Goal: Task Accomplishment & Management: Use online tool/utility

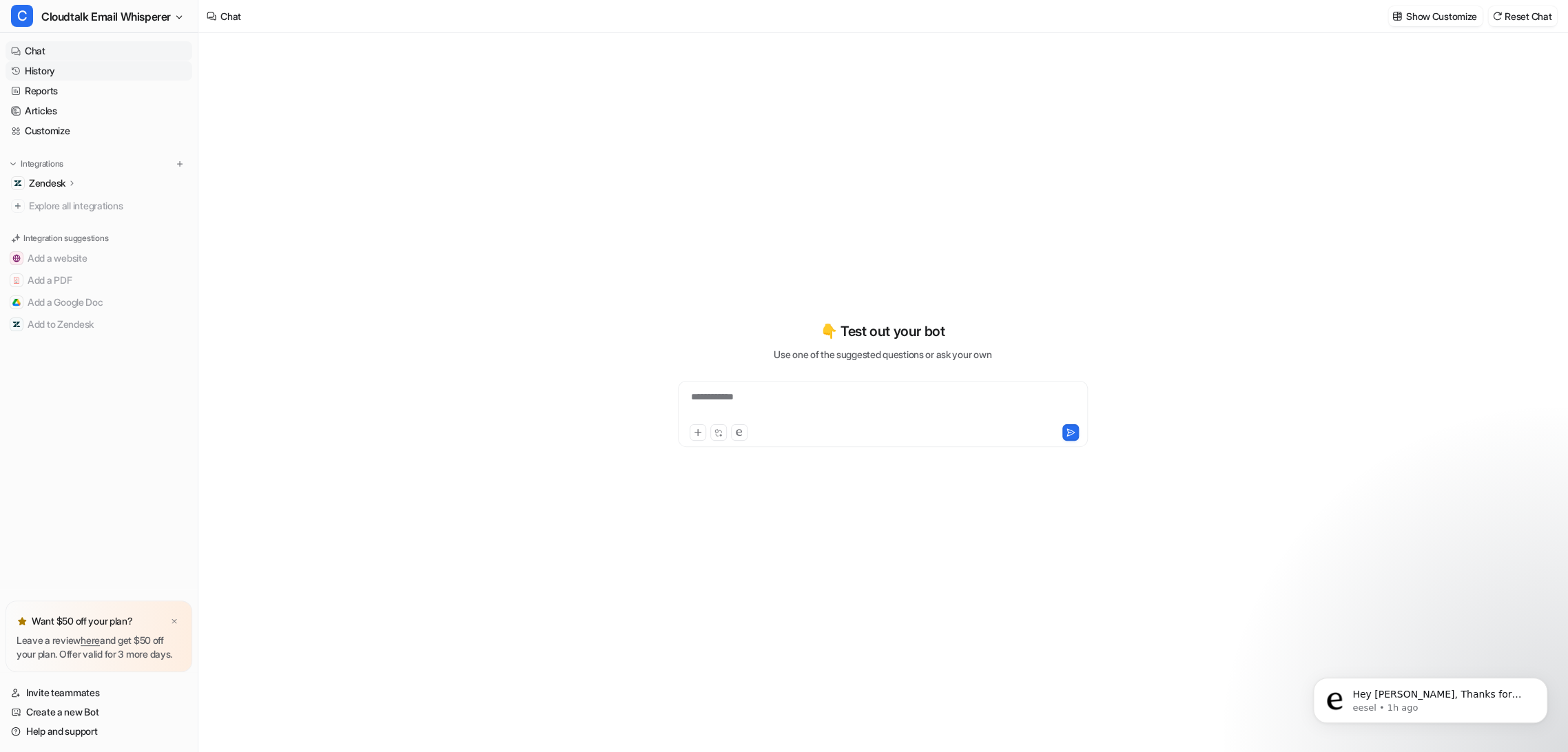
type textarea "**********"
click at [104, 16] on span "Cloudtalk Email Whisperer" at bounding box center [106, 16] width 129 height 19
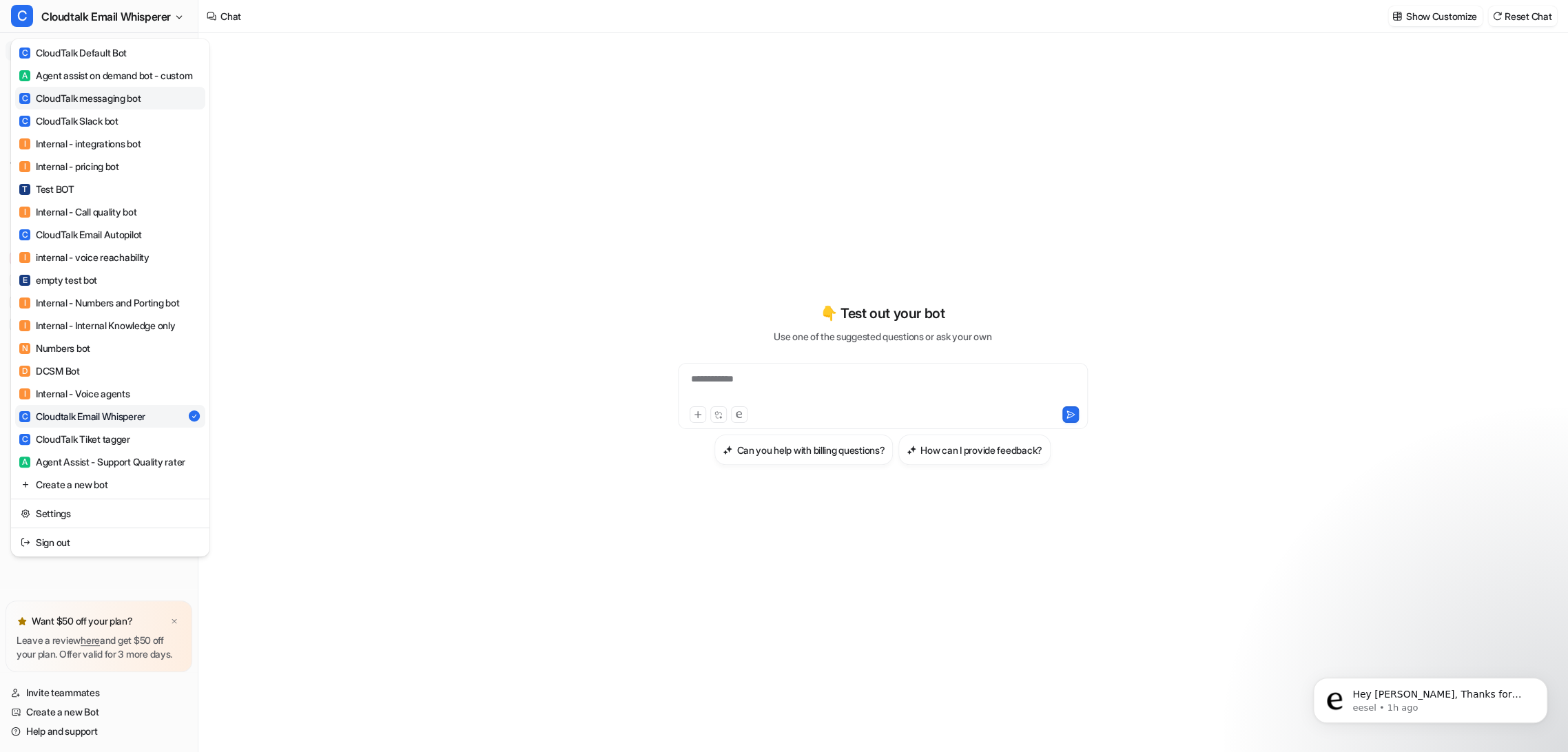
click at [113, 105] on div "C CloudTalk messaging bot" at bounding box center [79, 98] width 122 height 14
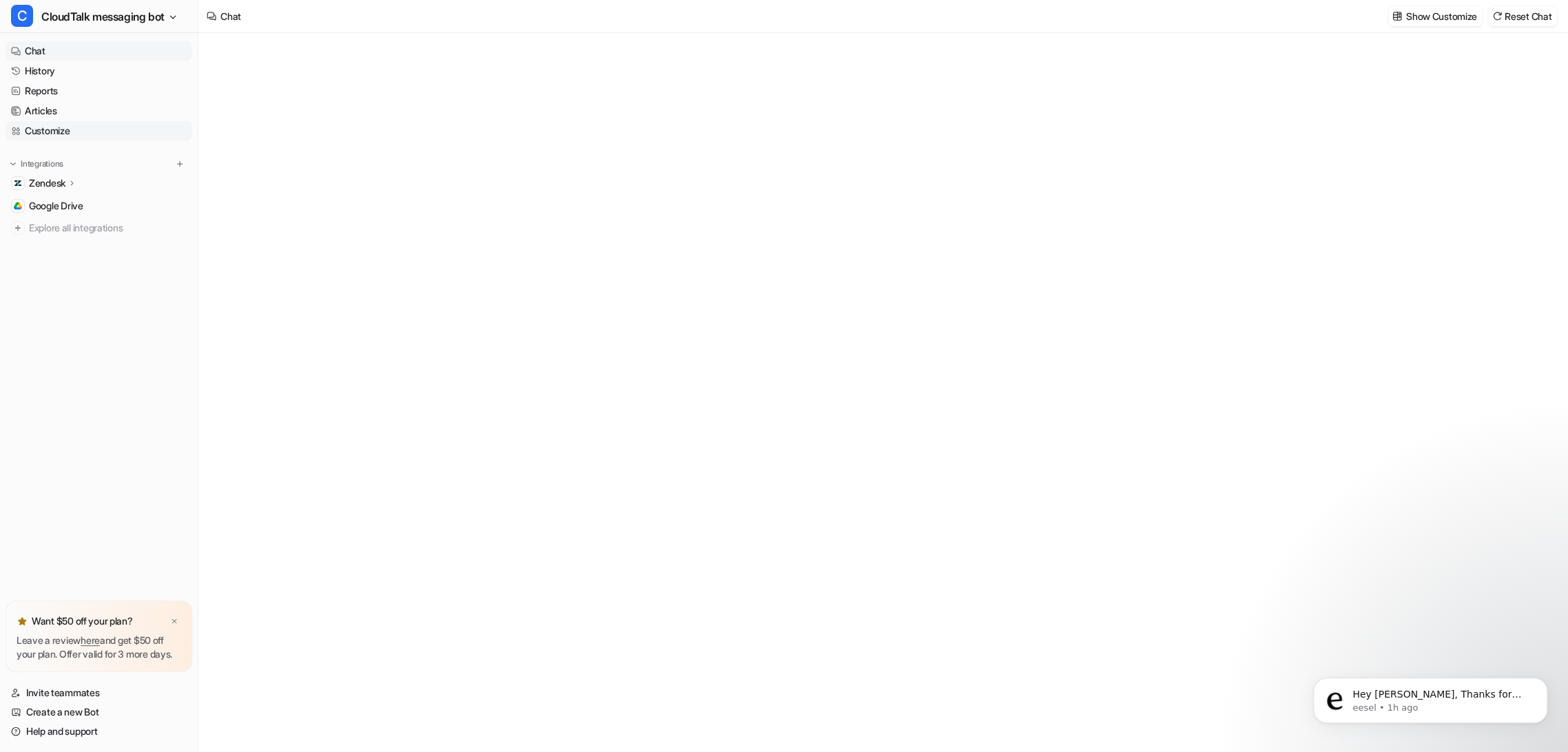
type textarea "**********"
click at [50, 127] on link "Customize" at bounding box center [98, 130] width 187 height 19
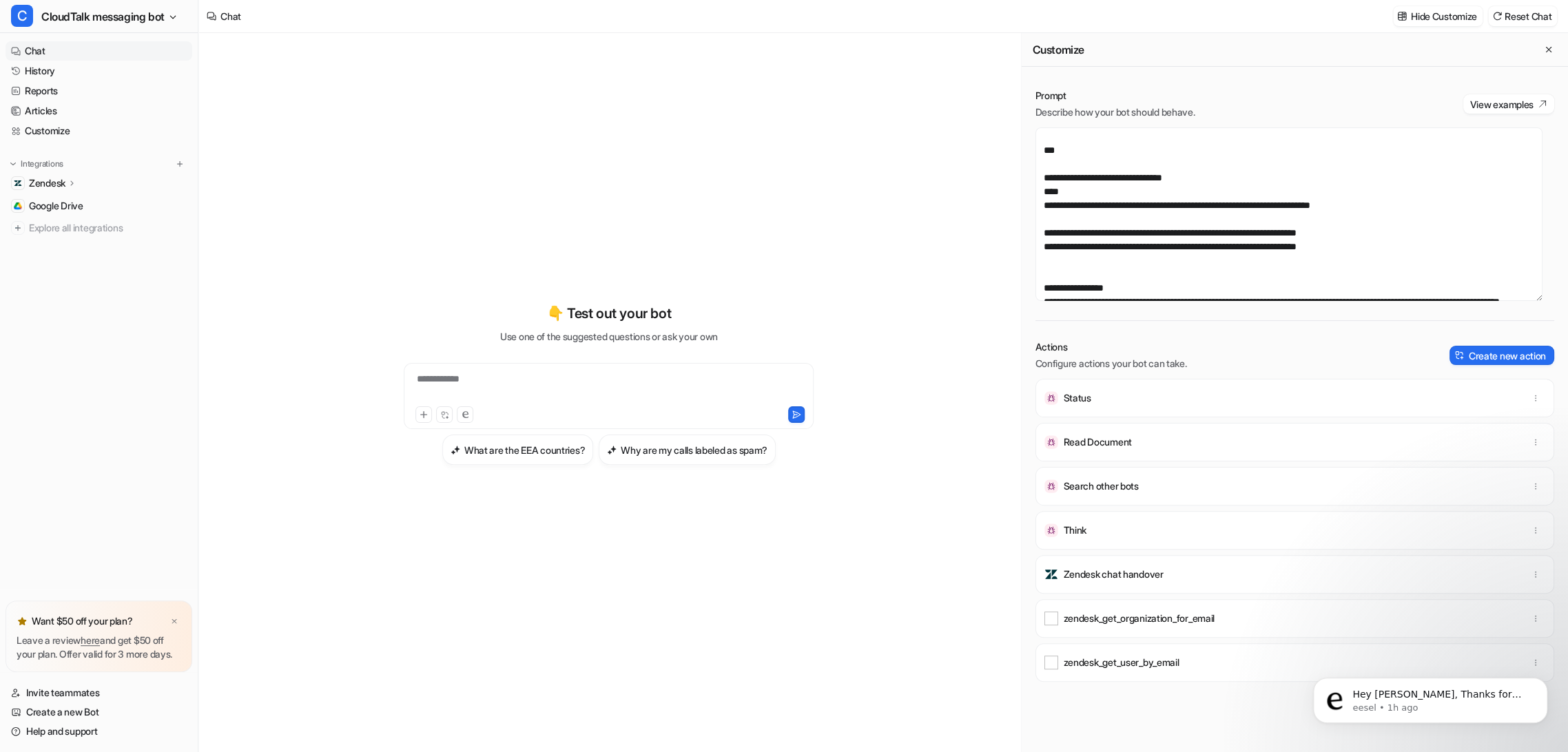
scroll to position [535, 0]
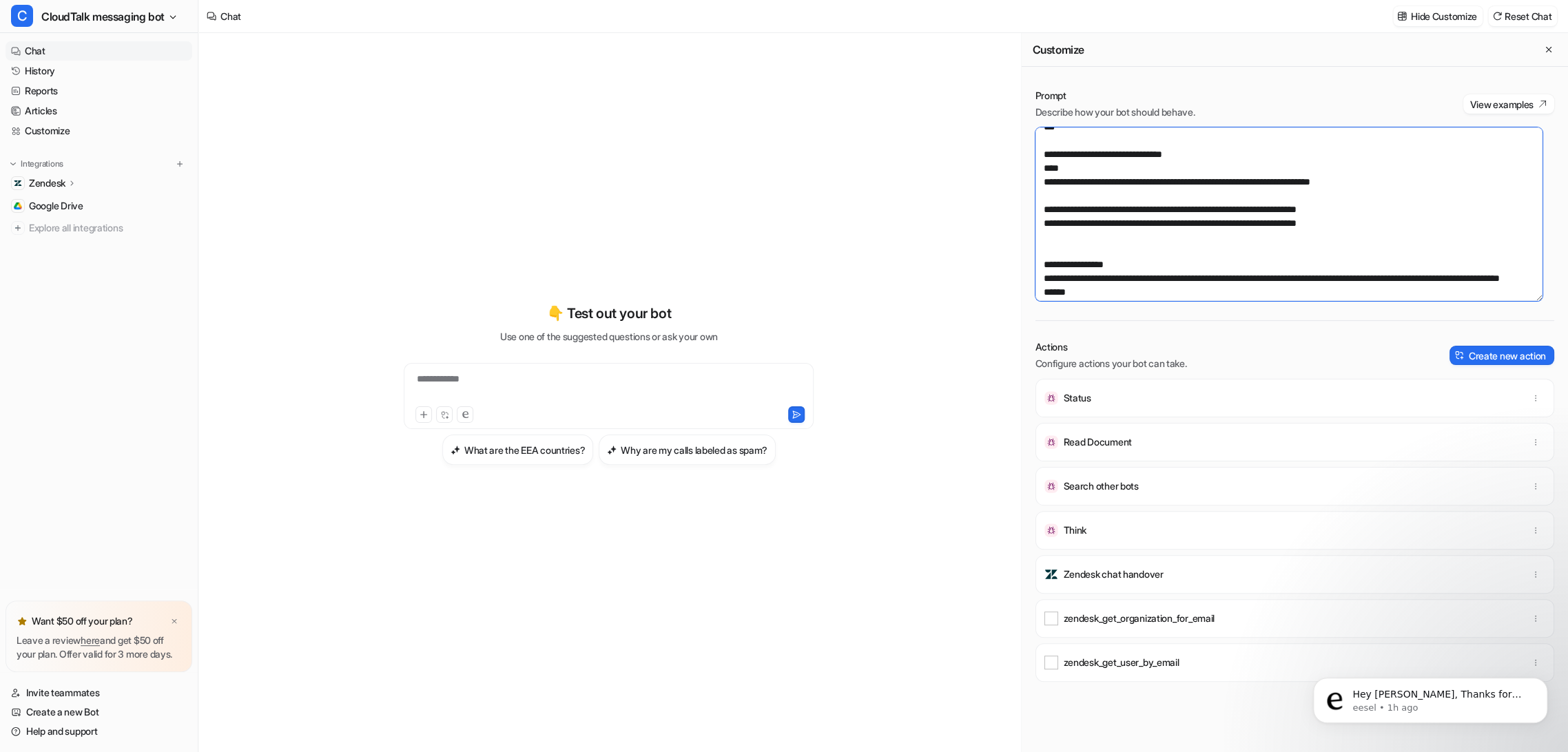
click at [1318, 203] on textarea at bounding box center [1289, 213] width 507 height 173
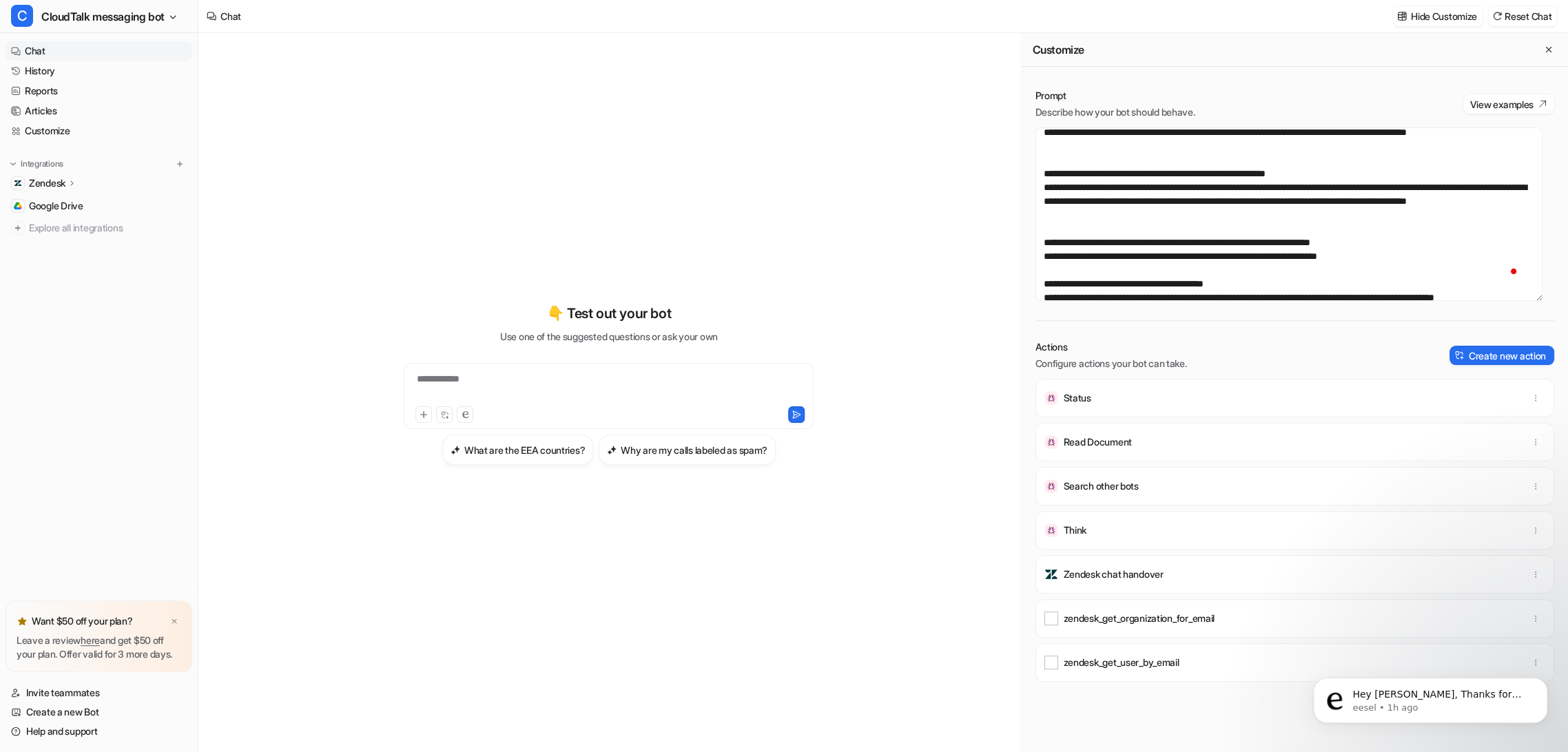
scroll to position [171, 0]
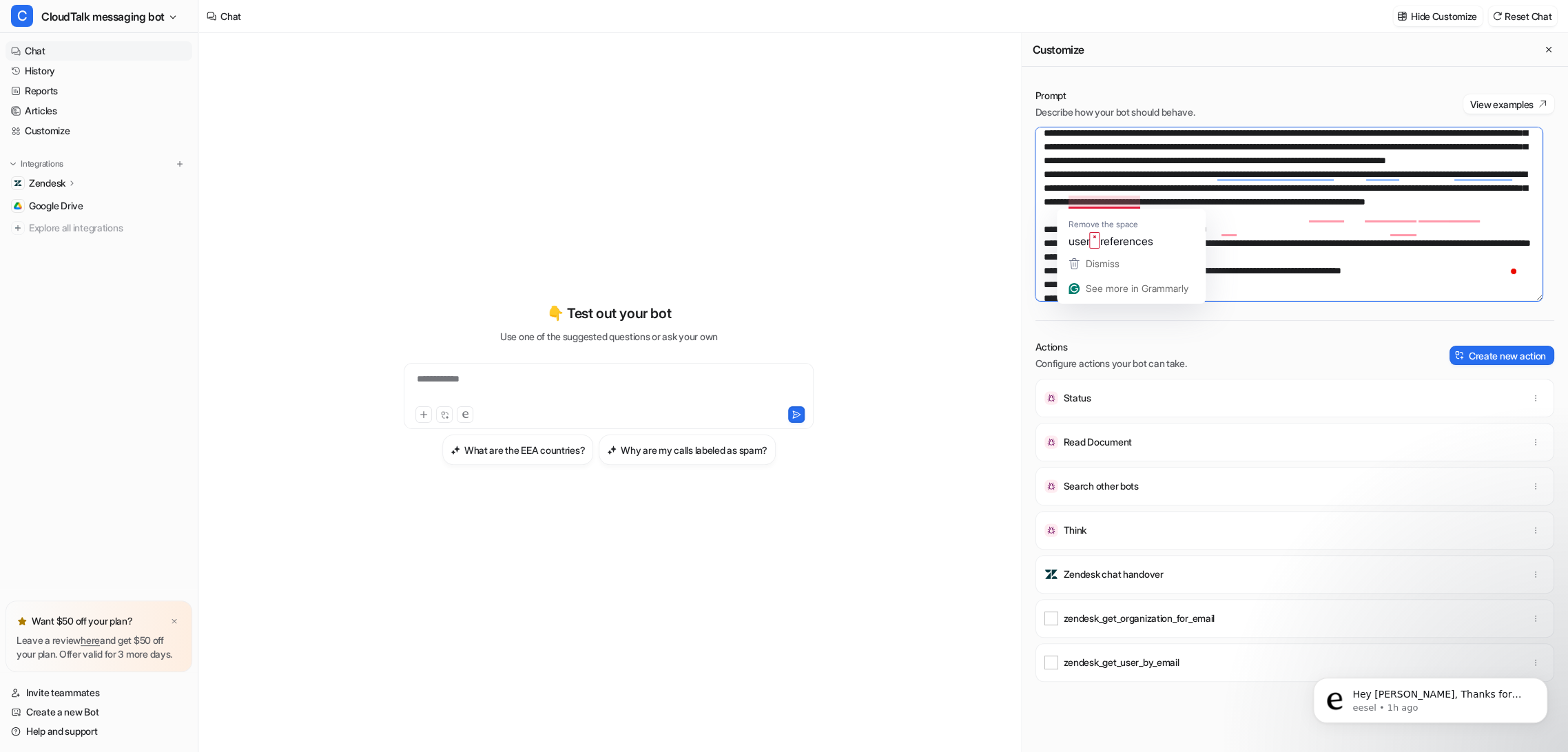
click at [1163, 179] on textarea "To enrich screen reader interactions, please activate Accessibility in Grammarl…" at bounding box center [1289, 213] width 507 height 173
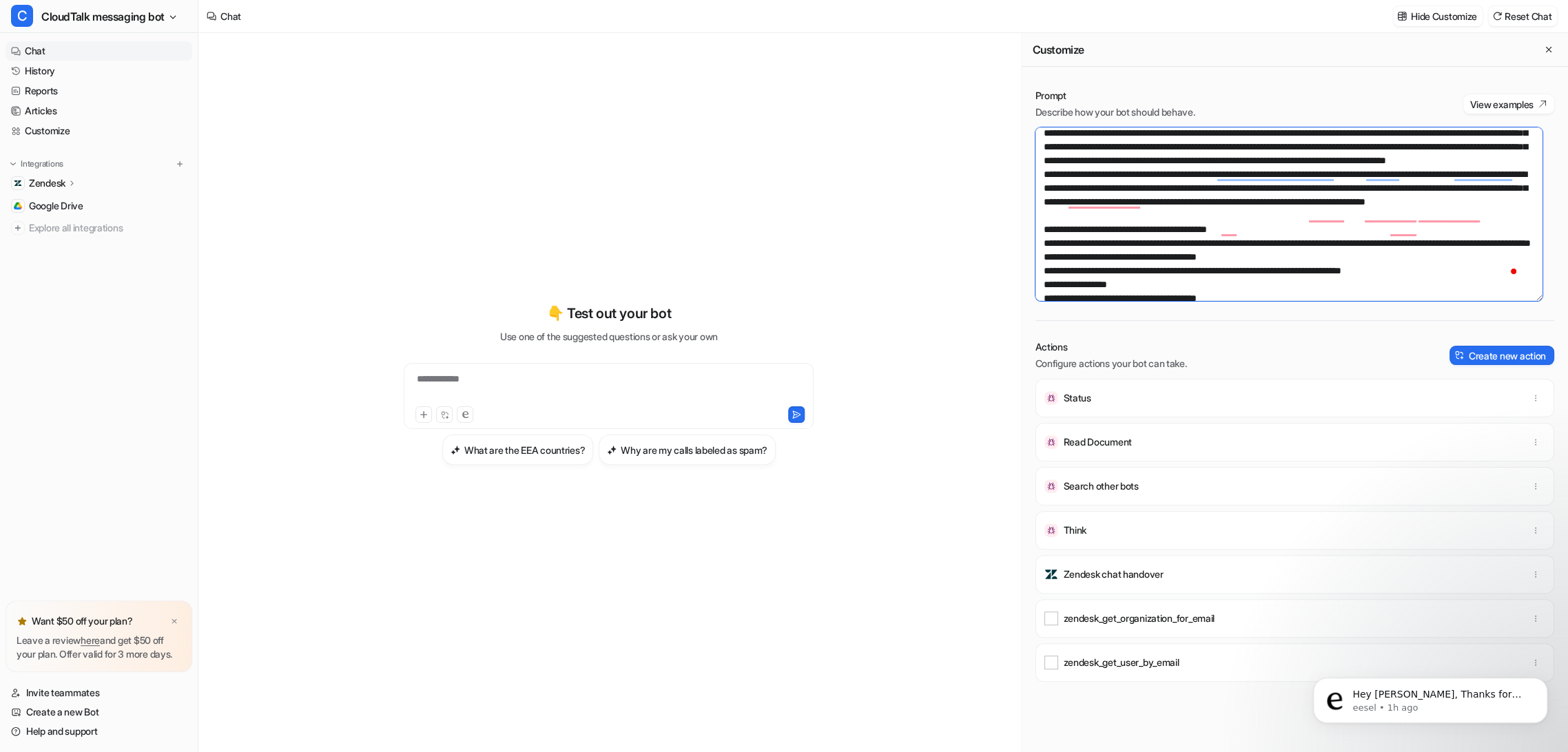
drag, startPoint x: 1118, startPoint y: 157, endPoint x: 1044, endPoint y: 138, distance: 76.4
click at [1044, 138] on textarea "To enrich screen reader interactions, please activate Accessibility in Grammarl…" at bounding box center [1289, 213] width 507 height 173
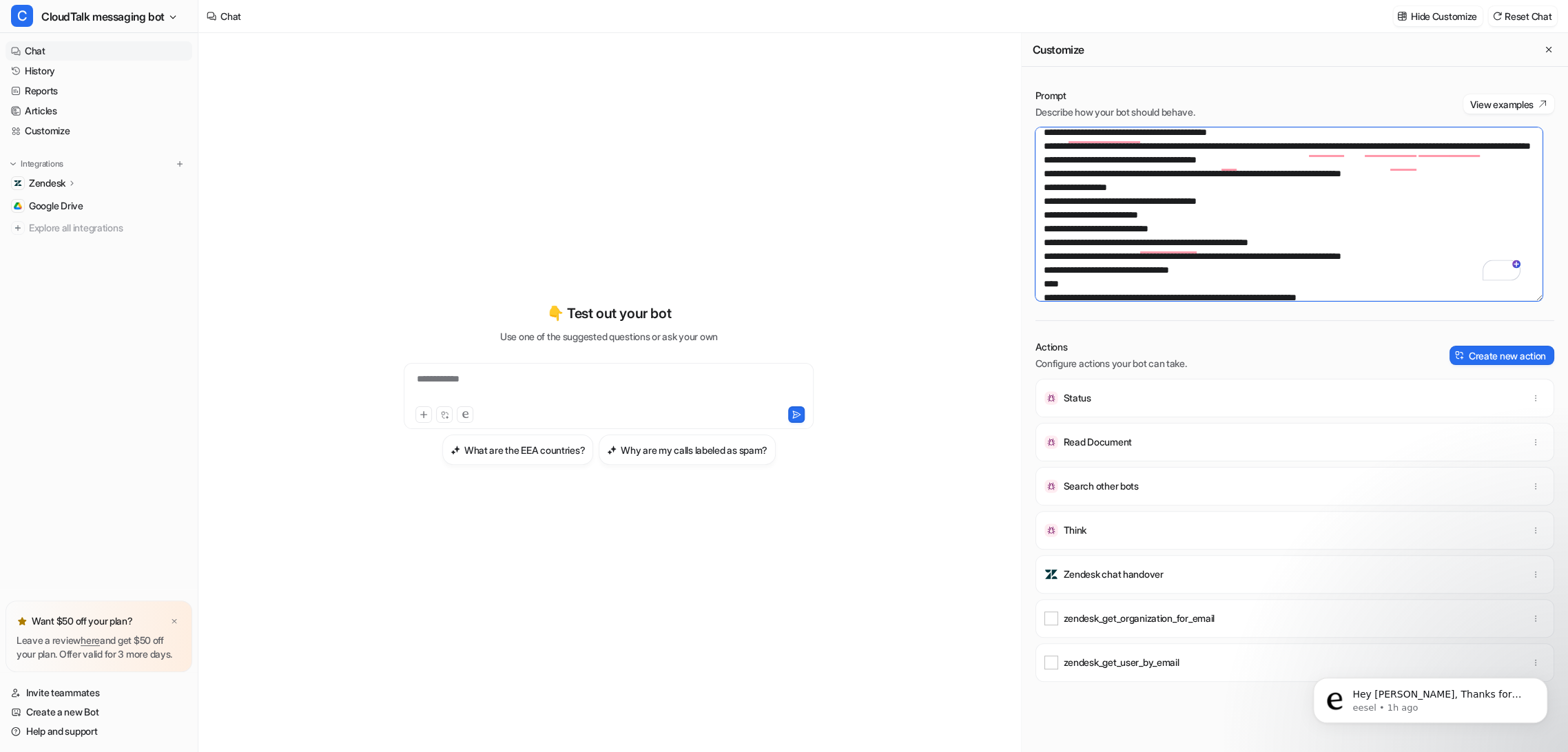
scroll to position [0, 0]
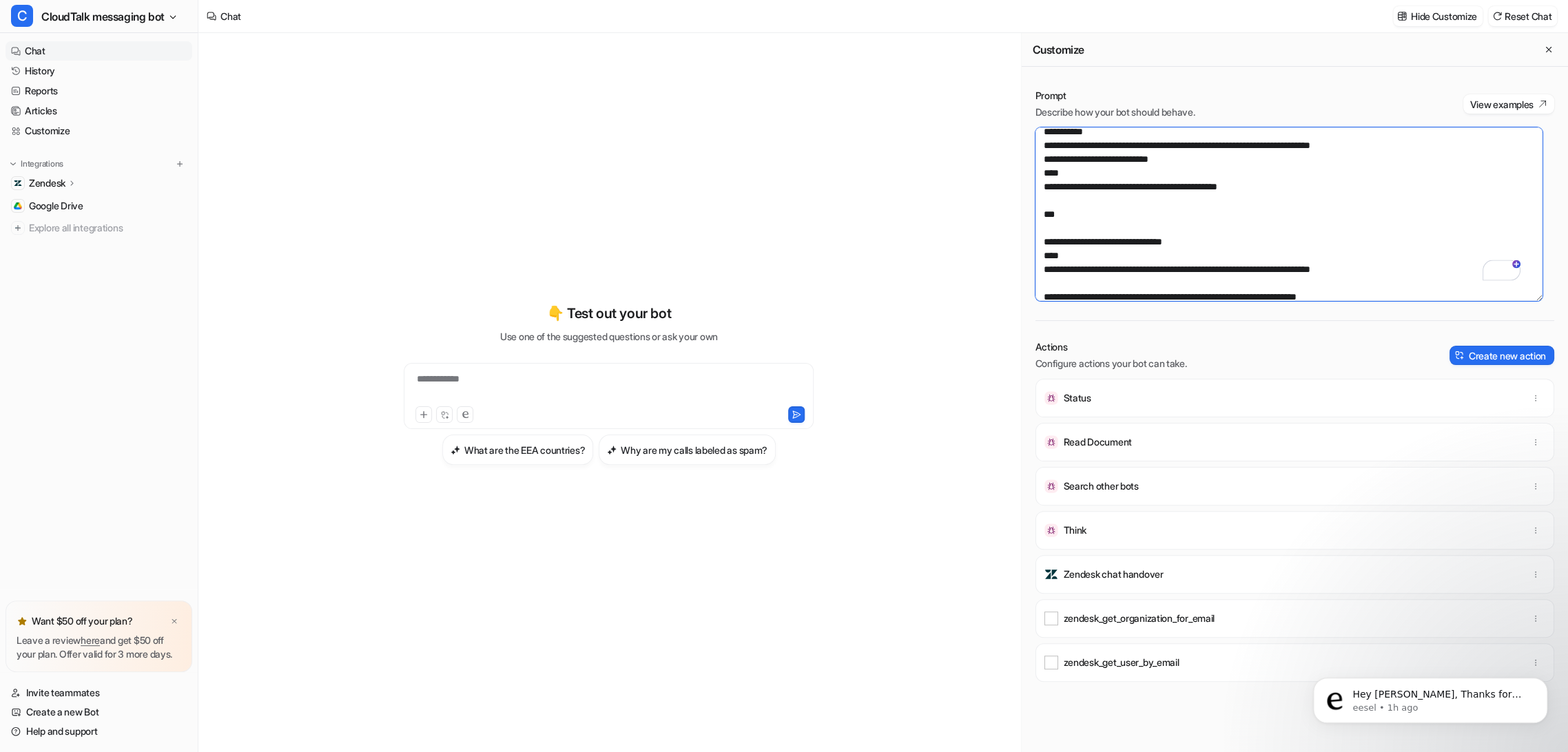
drag, startPoint x: 1043, startPoint y: 207, endPoint x: 1311, endPoint y: 241, distance: 270.1
click at [1311, 241] on textarea "To enrich screen reader interactions, please activate Accessibility in Grammarl…" at bounding box center [1289, 213] width 507 height 173
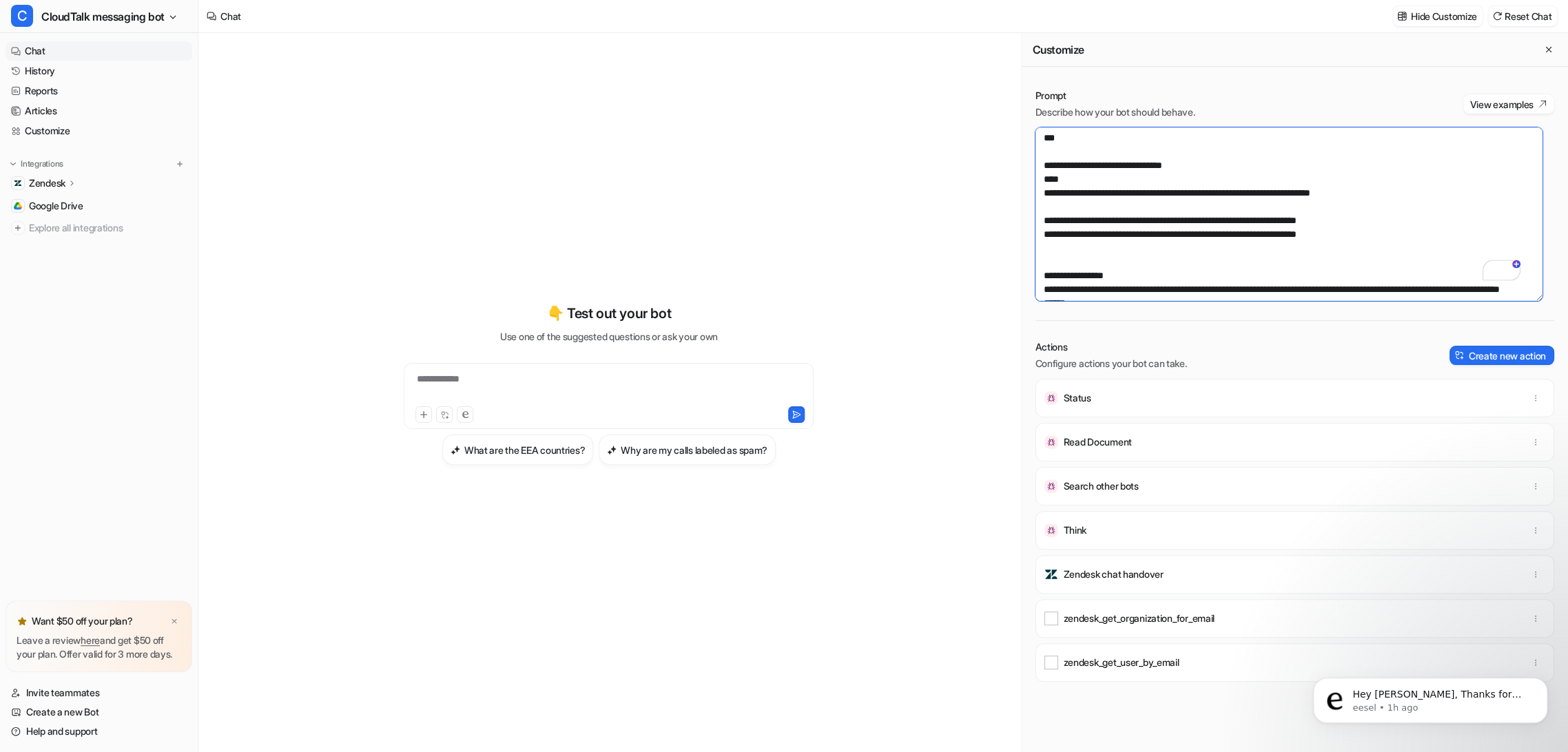
drag, startPoint x: 1130, startPoint y: 213, endPoint x: 1098, endPoint y: 216, distance: 32.1
click at [1130, 213] on textarea "To enrich screen reader interactions, please activate Accessibility in Grammarl…" at bounding box center [1289, 213] width 507 height 173
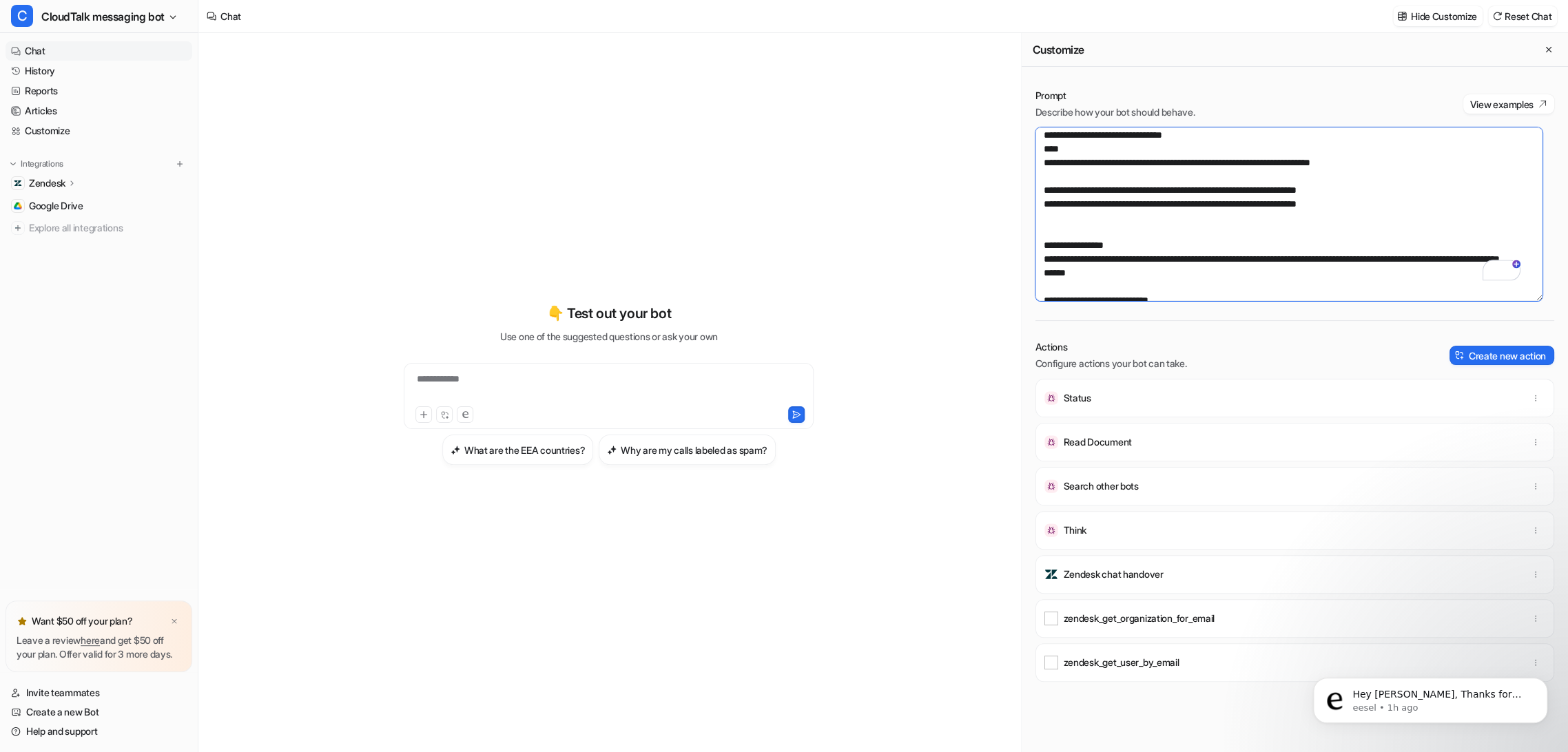
scroll to position [633, 0]
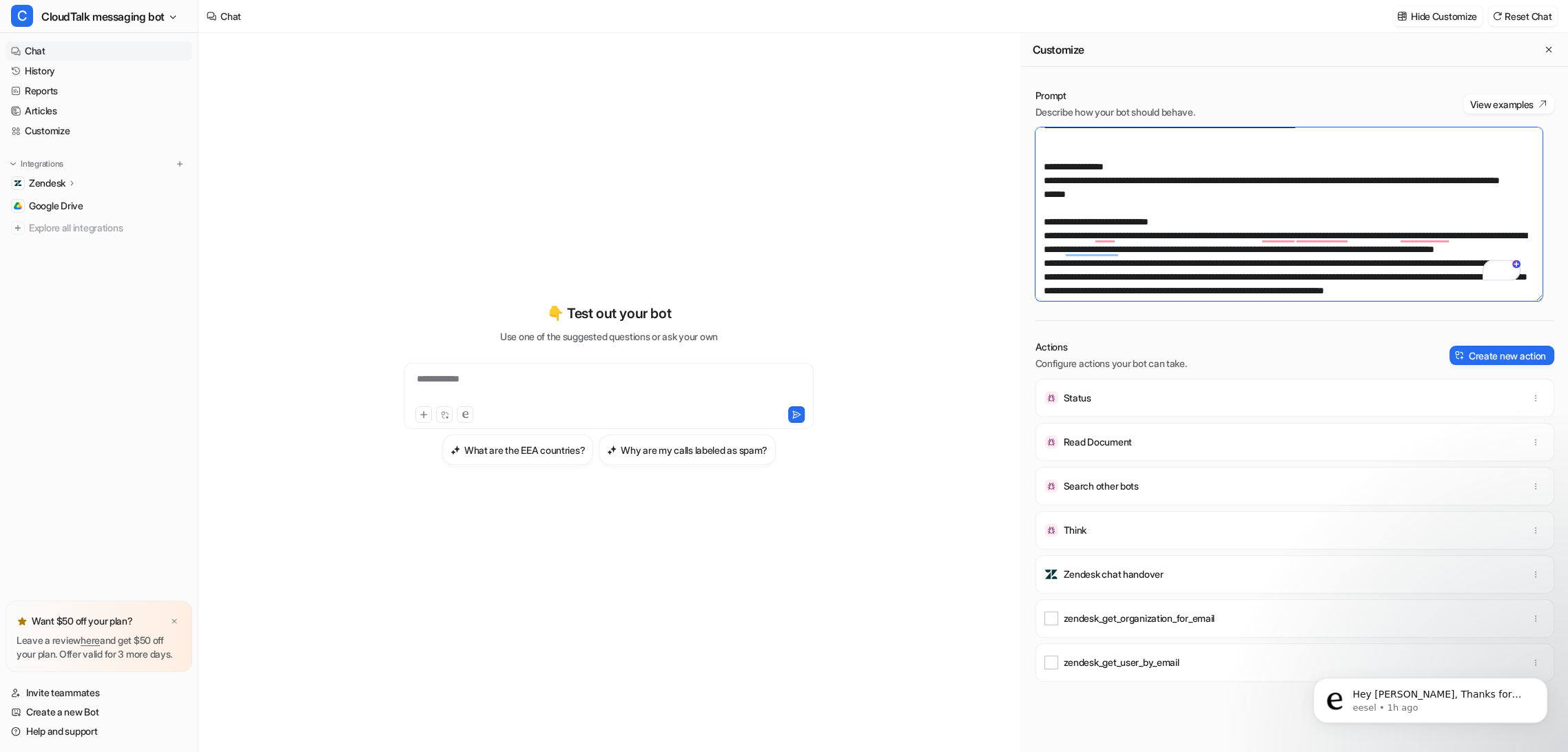
drag, startPoint x: 1044, startPoint y: 207, endPoint x: 1381, endPoint y: 195, distance: 337.2
click at [1381, 195] on textarea "To enrich screen reader interactions, please activate Accessibility in Grammarl…" at bounding box center [1289, 213] width 507 height 173
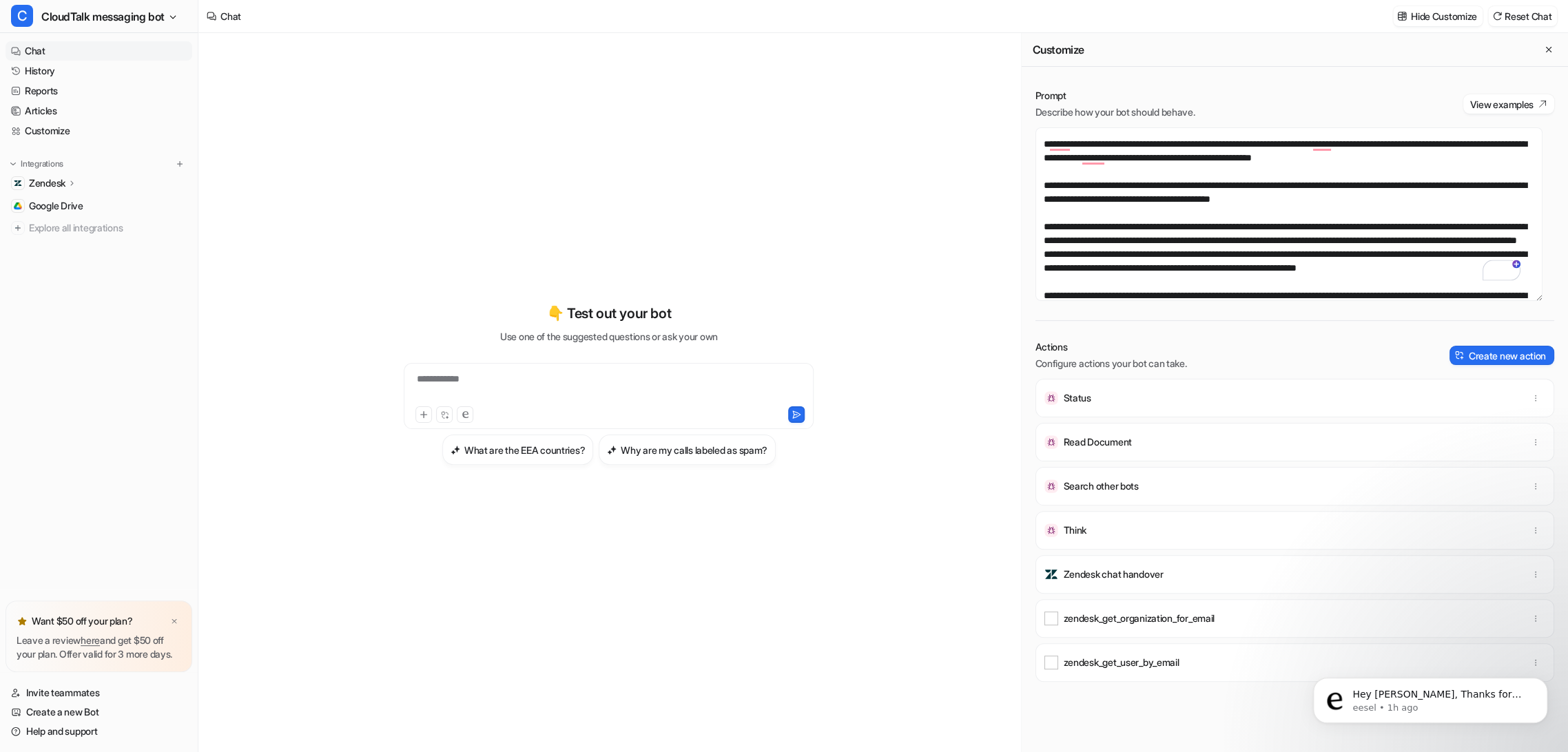
scroll to position [1015, 0]
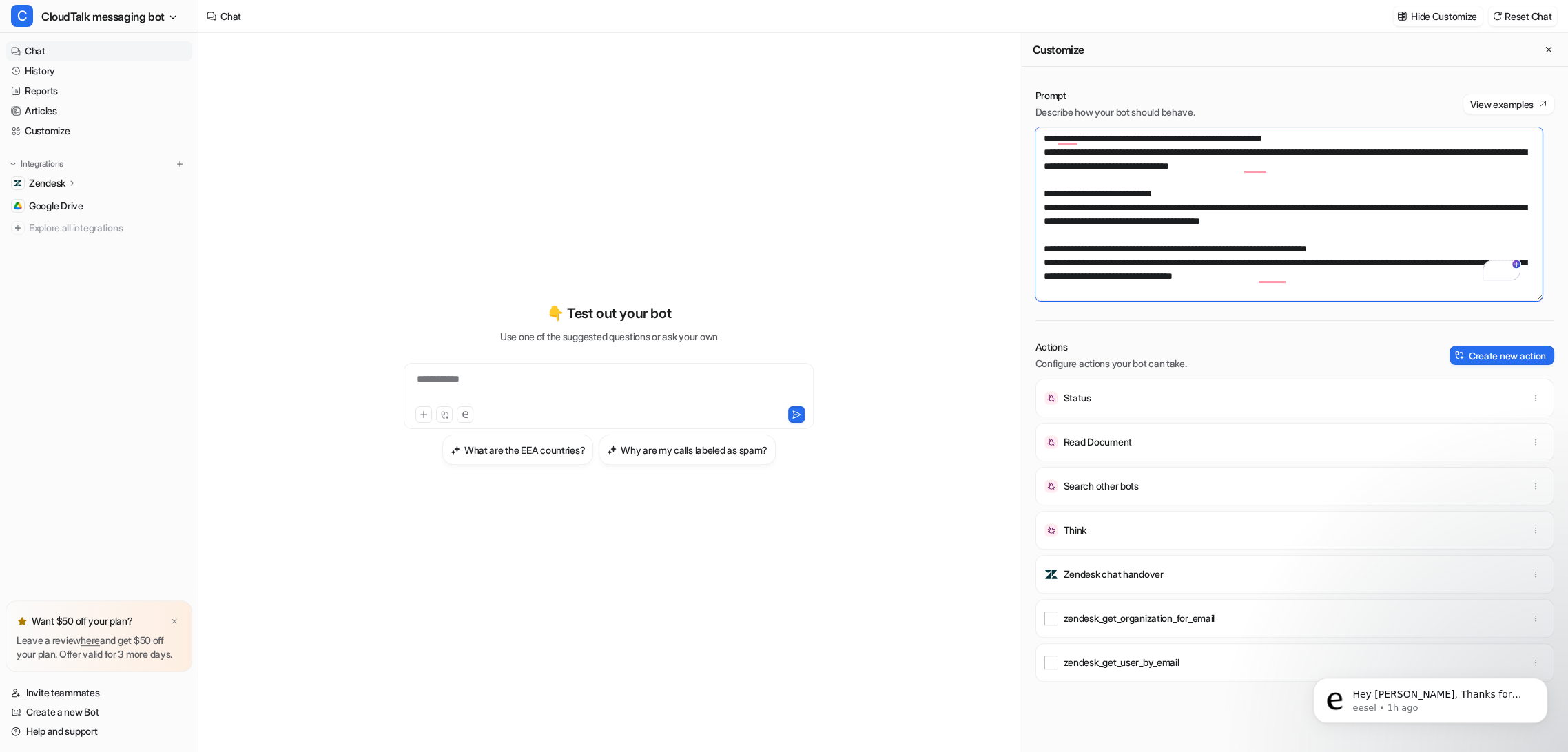
drag, startPoint x: 1039, startPoint y: 153, endPoint x: 1398, endPoint y: 357, distance: 412.9
click at [1398, 357] on div "Prompt Describe how your bot should behave. View examples Actions Configure act…" at bounding box center [1295, 420] width 546 height 691
